Goal: Task Accomplishment & Management: Complete application form

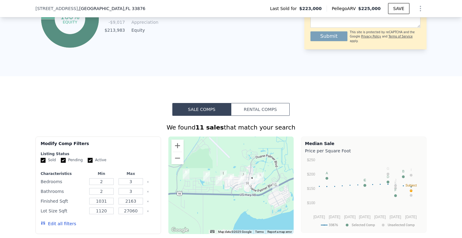
scroll to position [373, 0]
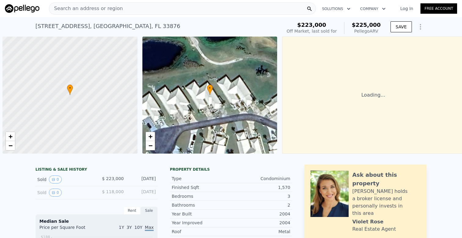
scroll to position [0, 2]
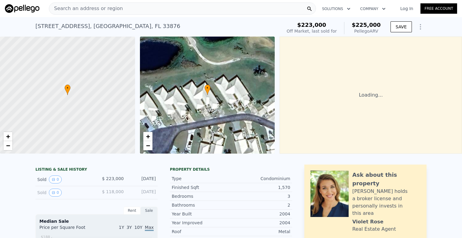
click at [128, 10] on div "Search an address or region" at bounding box center [182, 8] width 267 height 12
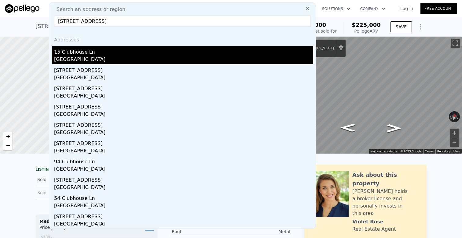
type input "15 Clubhouse Ln, Sebring, FL 33876"
click at [84, 54] on div "15 Clubhouse Ln" at bounding box center [183, 51] width 259 height 10
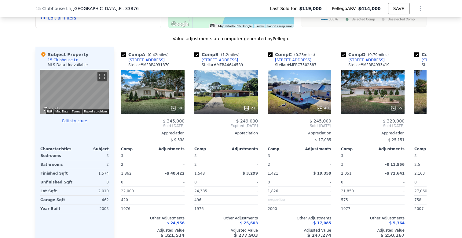
scroll to position [580, 0]
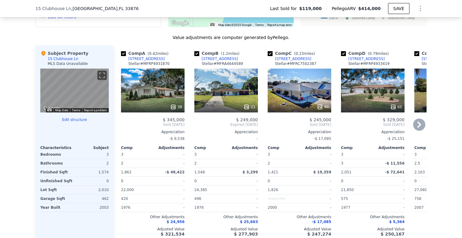
click at [420, 124] on icon at bounding box center [419, 125] width 4 height 6
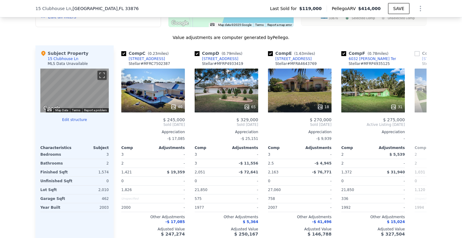
scroll to position [0, 147]
click at [420, 124] on icon at bounding box center [419, 125] width 4 height 6
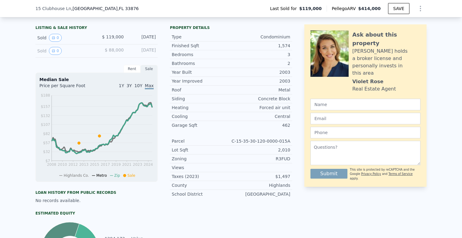
scroll to position [168, 0]
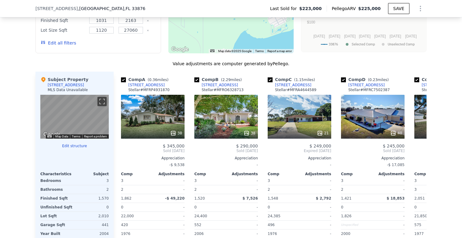
scroll to position [554, 0]
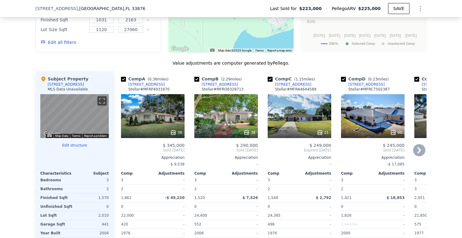
click at [419, 153] on icon at bounding box center [419, 150] width 12 height 12
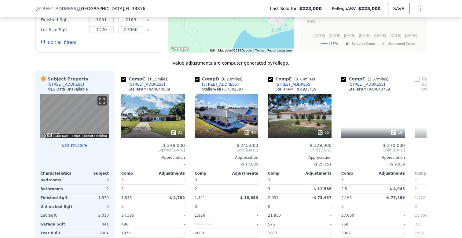
scroll to position [0, 147]
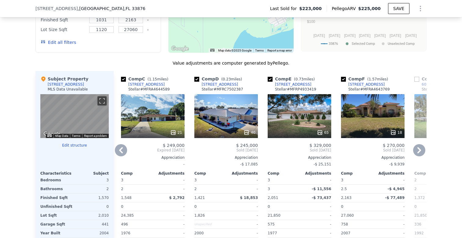
click at [422, 150] on icon at bounding box center [419, 150] width 12 height 12
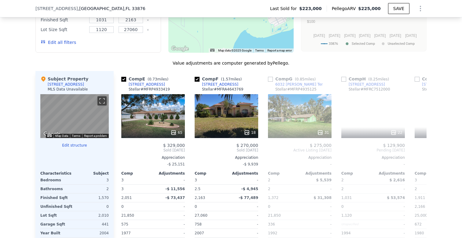
scroll to position [0, 293]
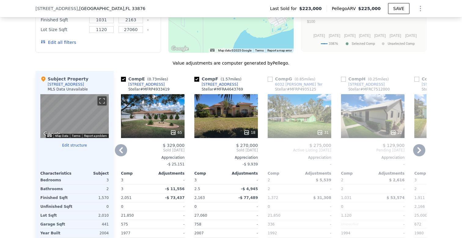
click at [122, 152] on icon at bounding box center [121, 150] width 4 height 6
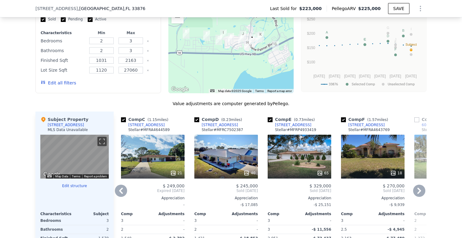
scroll to position [502, 0]
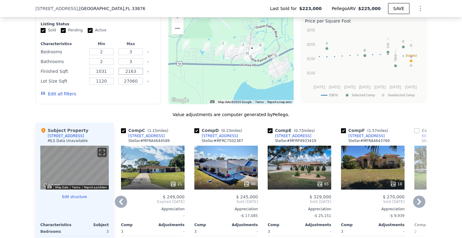
drag, startPoint x: 136, startPoint y: 70, endPoint x: 90, endPoint y: 58, distance: 47.0
click at [90, 58] on div "Characteristics Min Max Bedrooms 2 3 Bathrooms 2 3 Finished Sqft 1031 2163 Lot …" at bounding box center [98, 72] width 115 height 61
type input "1800"
click at [125, 96] on button "Update Search" at bounding box center [132, 94] width 46 height 9
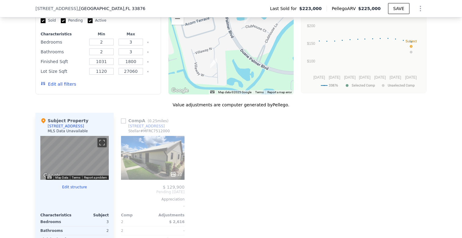
scroll to position [511, 0]
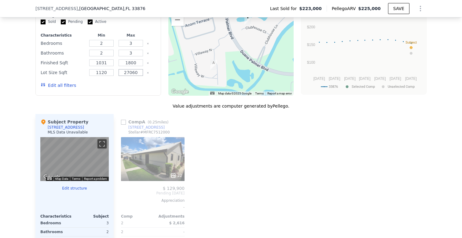
click at [127, 73] on input "27060" at bounding box center [130, 72] width 24 height 7
drag, startPoint x: 123, startPoint y: 74, endPoint x: 163, endPoint y: 74, distance: 39.4
click at [163, 74] on div "Modify Comp Filters Listing Status Sold Pending Active Characteristics Min Max …" at bounding box center [230, 47] width 391 height 98
click at [146, 88] on button "Update Search" at bounding box center [132, 85] width 46 height 9
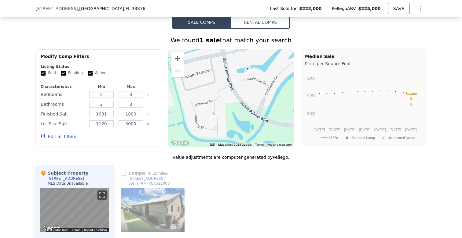
scroll to position [462, 0]
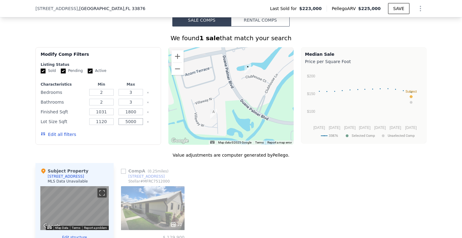
drag, startPoint x: 125, startPoint y: 123, endPoint x: 163, endPoint y: 111, distance: 40.1
click at [162, 111] on div "Modify Comp Filters Listing Status Sold Pending Active Characteristics Min Max …" at bounding box center [230, 96] width 391 height 98
click at [138, 121] on input "5000" at bounding box center [130, 121] width 24 height 7
type input "50000"
click at [122, 137] on button "Update Search" at bounding box center [132, 134] width 46 height 9
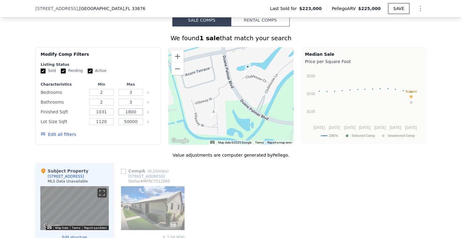
click at [130, 114] on input "1800" at bounding box center [130, 112] width 24 height 7
click at [137, 139] on button "Update Search" at bounding box center [132, 134] width 46 height 9
drag, startPoint x: 131, startPoint y: 112, endPoint x: 100, endPoint y: 108, distance: 31.4
click at [101, 108] on div "Finished Sqft 1031 1900" at bounding box center [98, 112] width 115 height 9
type input "2200"
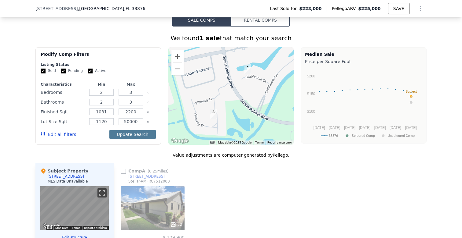
click at [130, 135] on button "Update Search" at bounding box center [132, 134] width 46 height 9
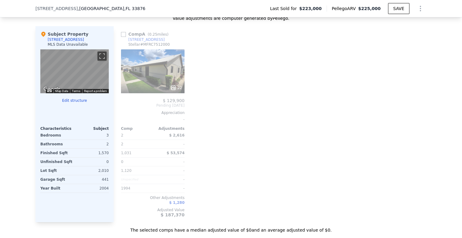
scroll to position [611, 0]
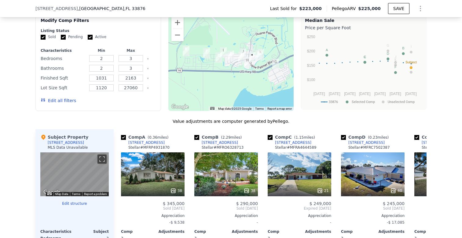
scroll to position [495, 0]
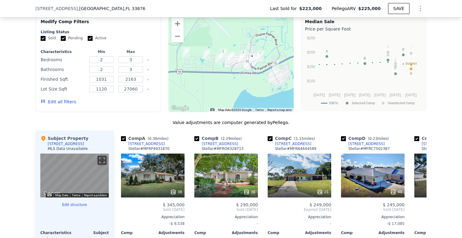
click at [63, 39] on input "Pending" at bounding box center [63, 38] width 5 height 5
checkbox input "false"
click at [90, 38] on input "Active" at bounding box center [90, 38] width 5 height 5
checkbox input "false"
click at [63, 39] on input "Pending" at bounding box center [63, 38] width 5 height 5
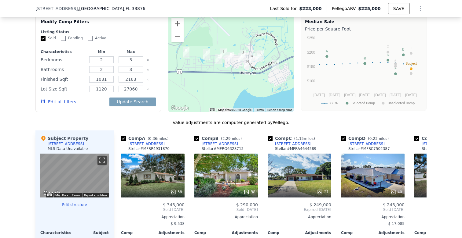
checkbox input "true"
click at [91, 38] on input "Active" at bounding box center [90, 38] width 5 height 5
checkbox input "true"
click at [43, 39] on input "Sold" at bounding box center [43, 38] width 5 height 5
click at [139, 104] on button "Update Search" at bounding box center [132, 102] width 46 height 9
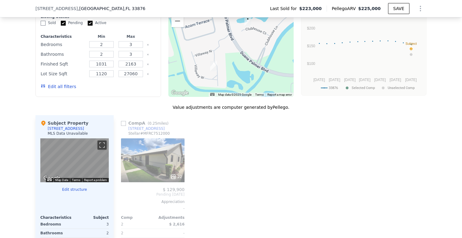
scroll to position [506, 0]
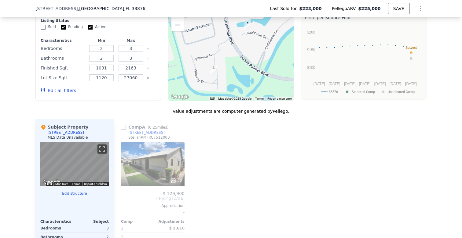
click at [42, 28] on input "Sold" at bounding box center [43, 27] width 5 height 5
checkbox input "true"
click at [127, 92] on button "Update Search" at bounding box center [132, 90] width 46 height 9
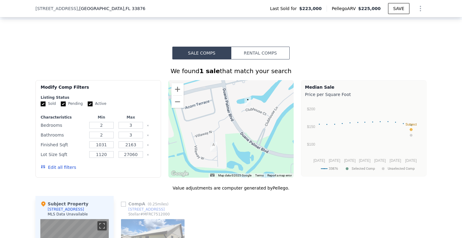
scroll to position [430, 0]
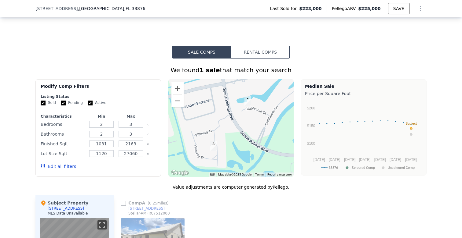
click at [49, 167] on button "Edit all filters" at bounding box center [58, 167] width 35 height 6
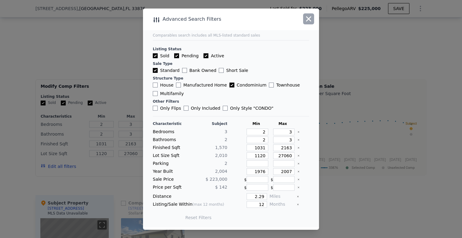
click at [309, 20] on icon "button" at bounding box center [308, 18] width 5 height 5
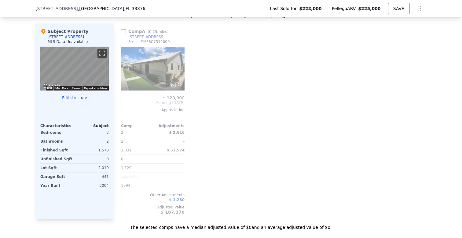
scroll to position [602, 0]
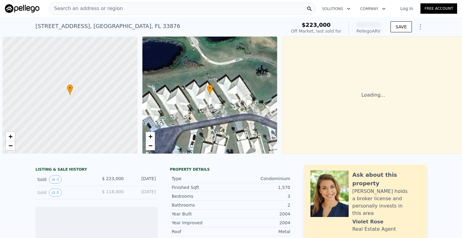
scroll to position [0, 2]
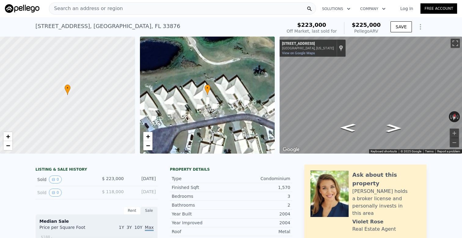
click at [441, 9] on link "Free Account" at bounding box center [438, 8] width 37 height 10
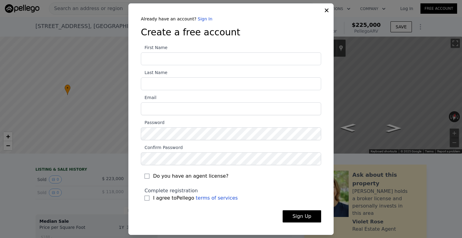
click at [239, 59] on input "First Name" at bounding box center [231, 59] width 180 height 13
type input "Ebube"
type input "[PERSON_NAME]"
type input "[EMAIL_ADDRESS][DOMAIN_NAME]"
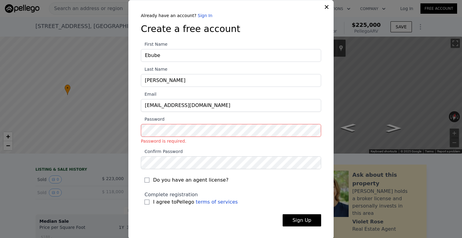
click at [142, 169] on div "Do you have an agent license?" at bounding box center [231, 178] width 180 height 18
click at [137, 149] on div "Already have an account? Sign In Create a free account First Name Ebube Last Na…" at bounding box center [231, 125] width 200 height 224
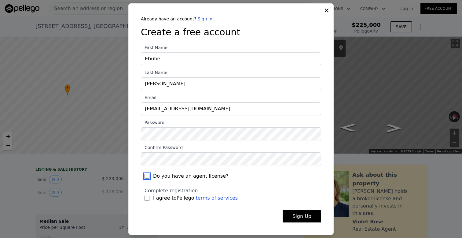
click at [148, 176] on input "Do you have an agent license?" at bounding box center [146, 176] width 5 height 5
checkbox input "true"
click at [147, 197] on input "I agree to Pellego terms of services" at bounding box center [146, 198] width 5 height 5
checkbox input "true"
click at [306, 217] on button "Sign Up" at bounding box center [301, 217] width 38 height 12
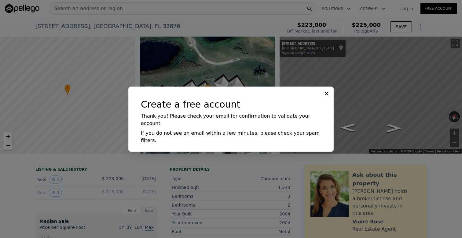
click at [327, 95] on icon at bounding box center [326, 94] width 4 height 4
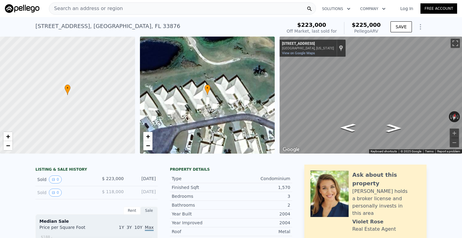
click at [407, 10] on link "Log In" at bounding box center [406, 8] width 27 height 6
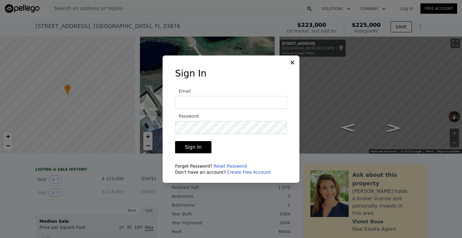
type input "[EMAIL_ADDRESS][DOMAIN_NAME]"
click at [201, 148] on button "Sign In" at bounding box center [193, 147] width 36 height 12
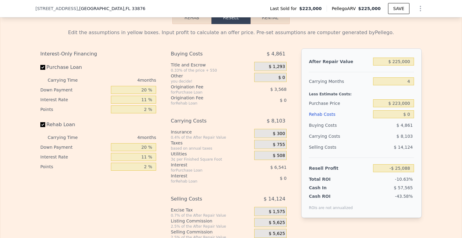
scroll to position [875, 0]
drag, startPoint x: 394, startPoint y: 103, endPoint x: 420, endPoint y: 103, distance: 25.9
click at [420, 103] on div "After Repair Value $ 225,000 Carrying Months 4 Less Estimate Costs: Purchase Pr…" at bounding box center [361, 134] width 120 height 170
type input "$ 140,000"
type input "$ 61,949"
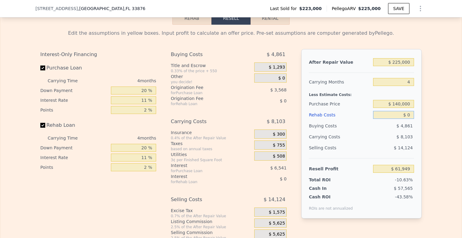
click at [402, 118] on input "$ 0" at bounding box center [393, 115] width 41 height 8
click at [393, 131] on div "$ 3,256" at bounding box center [393, 126] width 41 height 11
click at [407, 115] on input "$ 0" at bounding box center [393, 115] width 41 height 8
type input "$ 20"
type input "$ 61,929"
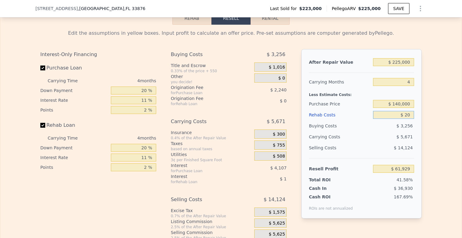
type input "$ 200"
type input "$ 61,742"
type input "$ 2,000"
type input "$ 59,857"
type input "$ 20,000"
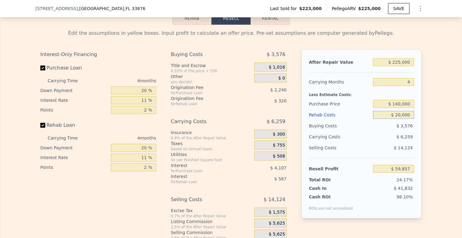
type input "$ 41,041"
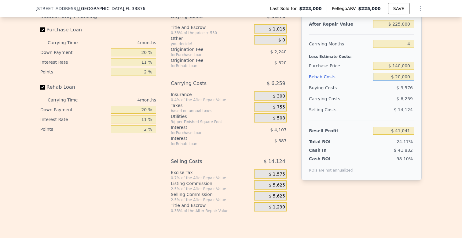
scroll to position [907, 0]
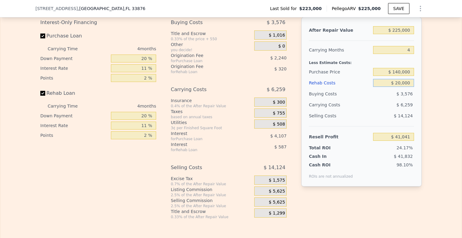
type input "$ 20,000"
